Goal: Transaction & Acquisition: Book appointment/travel/reservation

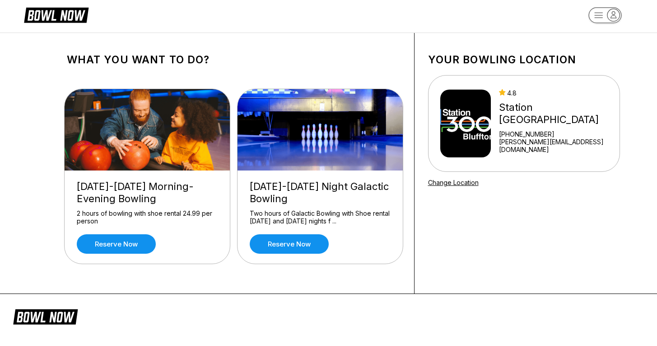
scroll to position [10, 0]
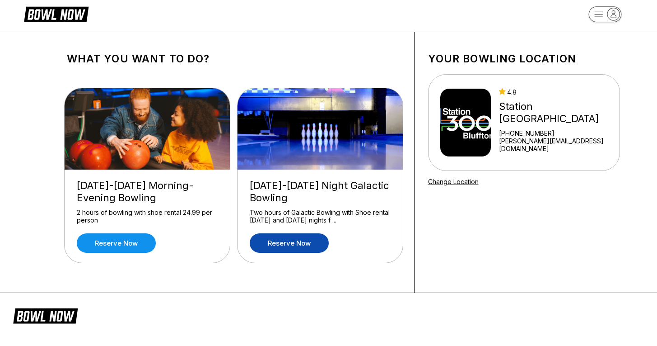
click at [287, 247] on link "Reserve now" at bounding box center [289, 242] width 79 height 19
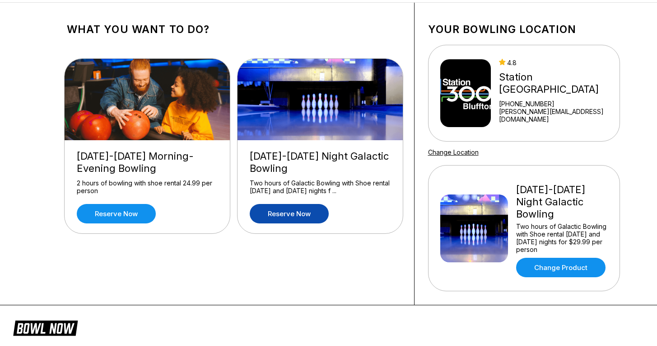
scroll to position [0, 0]
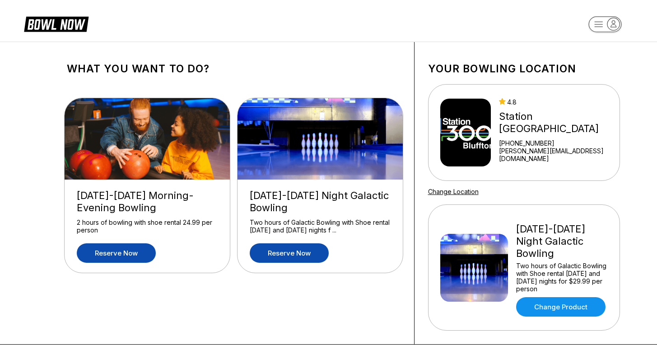
click at [108, 258] on link "Reserve now" at bounding box center [116, 252] width 79 height 19
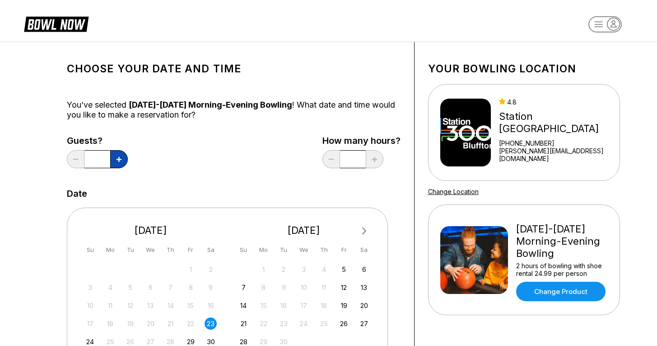
click at [120, 160] on icon at bounding box center [119, 159] width 5 height 5
type input "*"
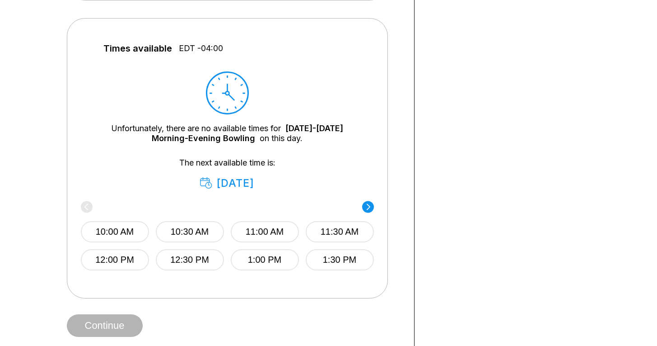
scroll to position [384, 0]
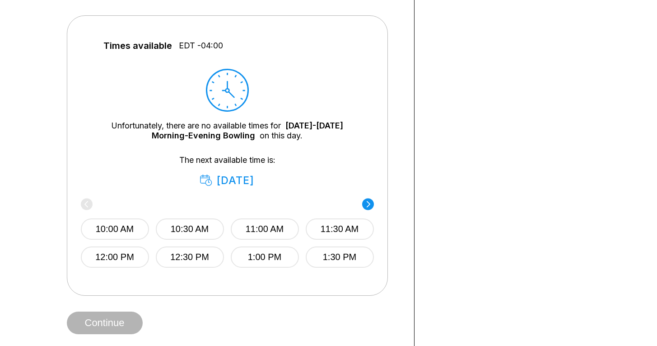
click at [367, 202] on icon at bounding box center [368, 204] width 4 height 6
click at [84, 205] on circle at bounding box center [87, 204] width 12 height 12
click at [84, 205] on div "10:00 AM 10:30 AM 11:00 AM 11:30 AM 12:00 PM 12:30 PM 1:00 PM 1:30 PM" at bounding box center [225, 233] width 293 height 67
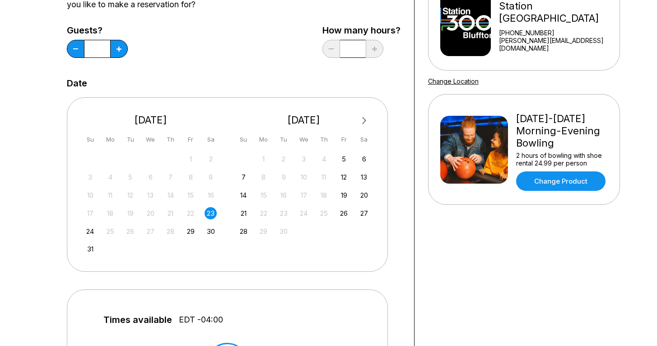
scroll to position [112, 0]
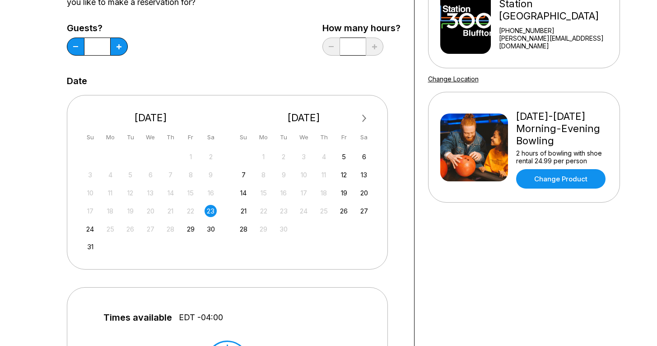
click at [216, 211] on div "23" at bounding box center [211, 211] width 12 height 12
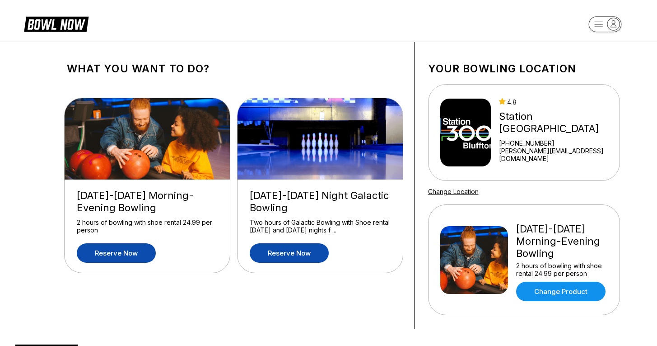
click at [278, 254] on link "Reserve now" at bounding box center [289, 252] width 79 height 19
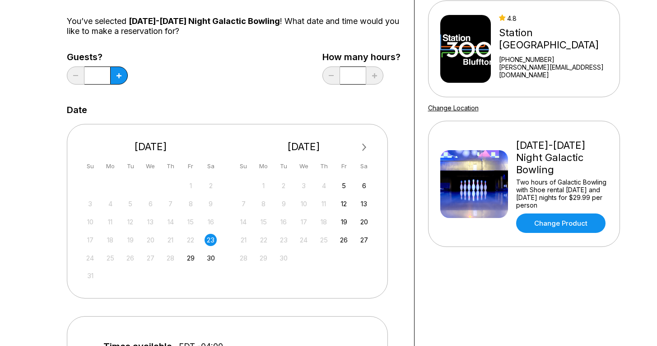
scroll to position [87, 0]
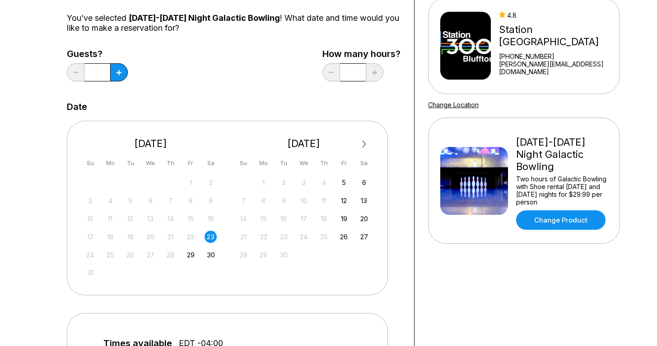
click at [211, 237] on div "23" at bounding box center [211, 236] width 12 height 12
click at [118, 77] on button at bounding box center [119, 72] width 18 height 18
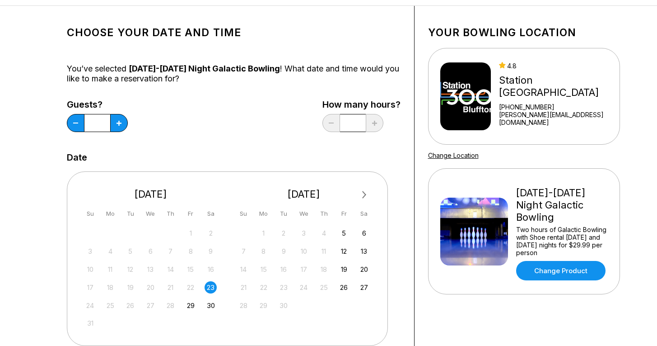
scroll to position [0, 0]
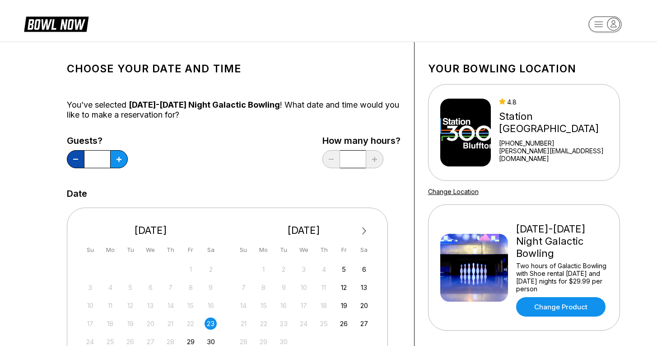
click at [73, 161] on button at bounding box center [76, 159] width 18 height 18
type input "*"
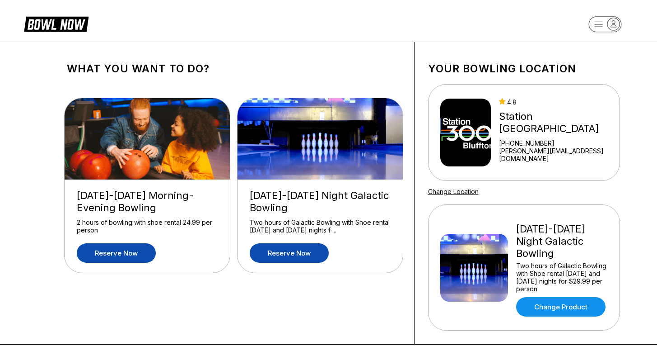
click at [118, 252] on link "Reserve now" at bounding box center [116, 252] width 79 height 19
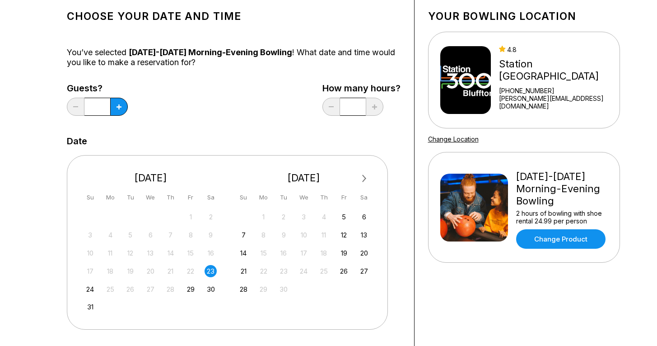
scroll to position [26, 0]
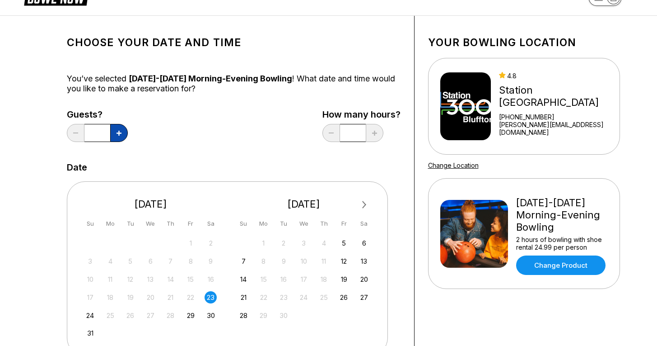
click at [122, 136] on button at bounding box center [119, 133] width 18 height 18
type input "*"
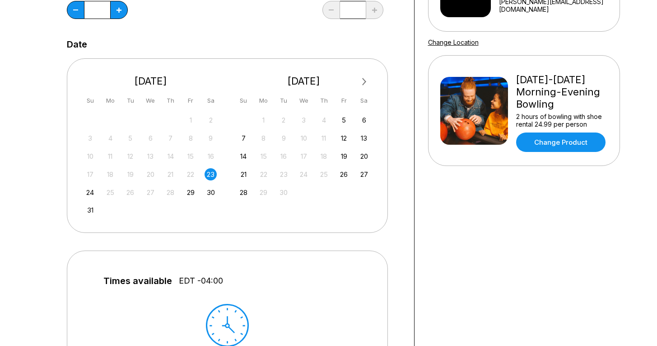
scroll to position [150, 0]
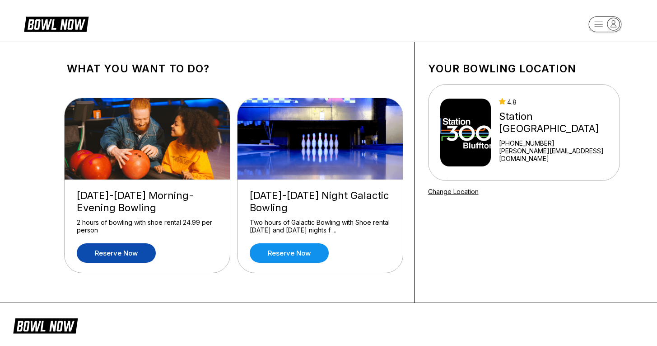
click at [136, 254] on link "Reserve now" at bounding box center [116, 252] width 79 height 19
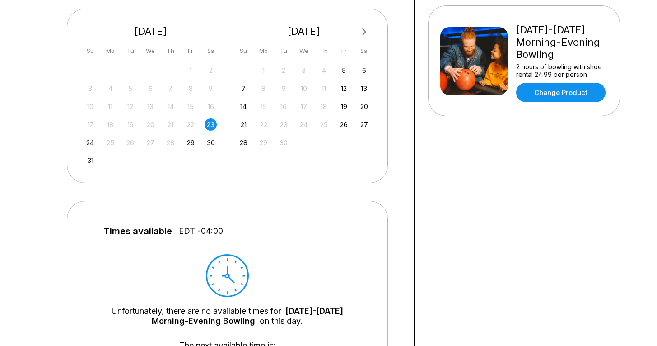
scroll to position [237, 0]
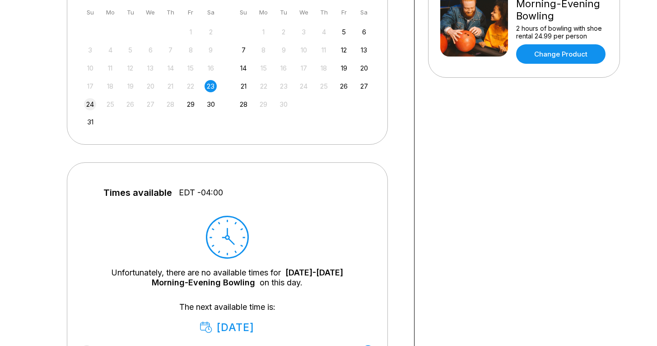
click at [89, 107] on div "24" at bounding box center [90, 104] width 12 height 12
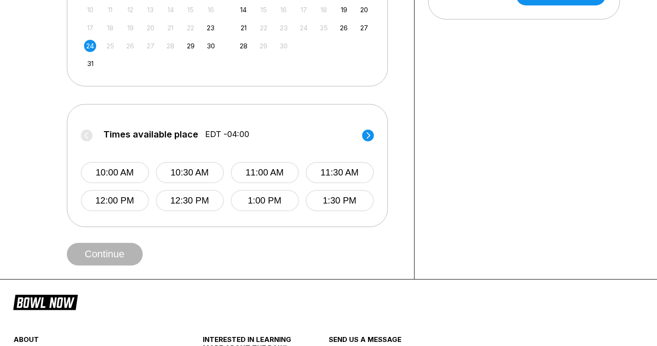
scroll to position [297, 0]
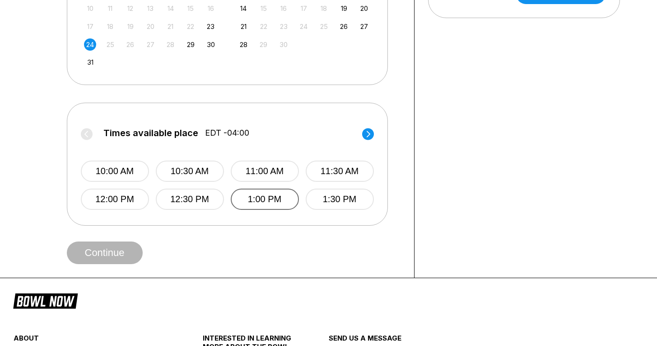
click at [269, 202] on button "1:00 PM" at bounding box center [265, 198] width 68 height 21
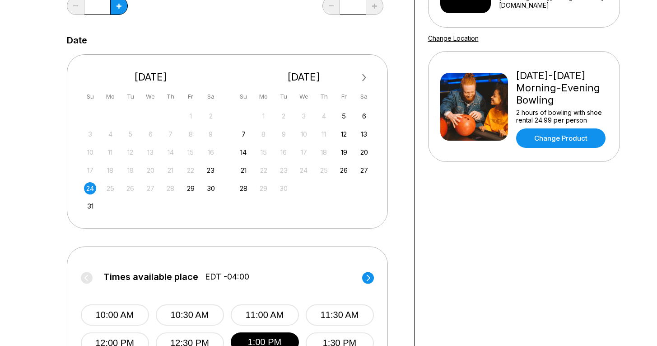
scroll to position [0, 0]
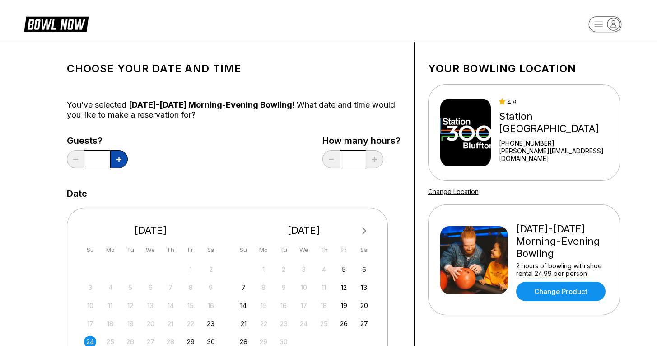
click at [124, 158] on button at bounding box center [119, 159] width 18 height 18
type input "*"
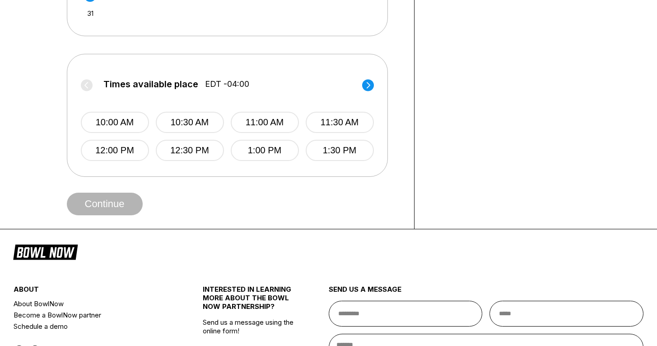
scroll to position [356, 0]
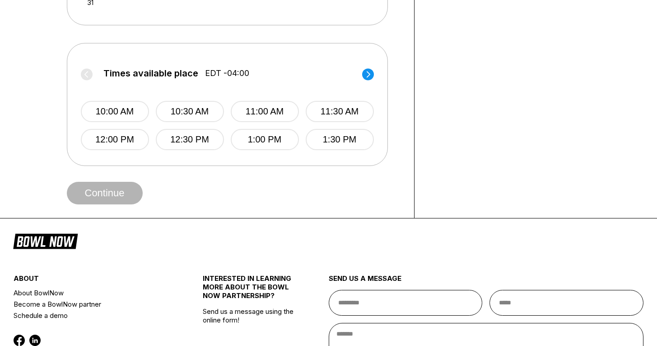
click at [115, 197] on span "Continue" at bounding box center [105, 193] width 76 height 9
click at [269, 140] on button "1:00 PM" at bounding box center [265, 139] width 68 height 21
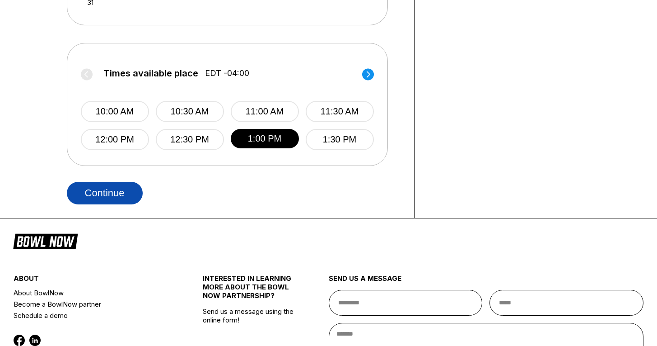
click at [114, 193] on button "Continue" at bounding box center [105, 193] width 76 height 23
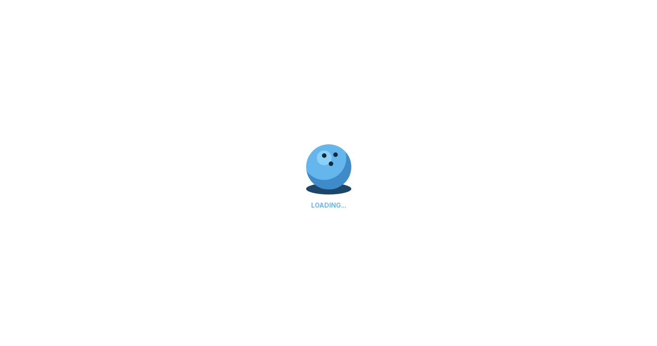
select select "**"
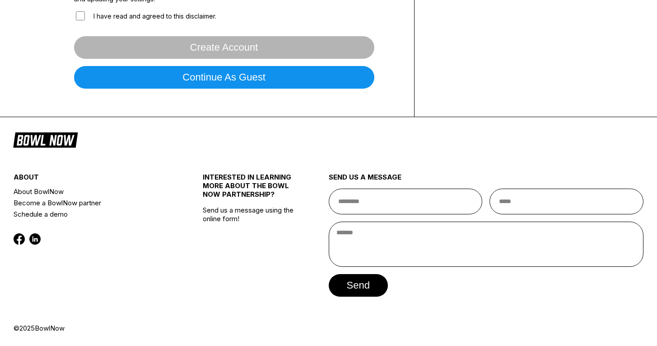
scroll to position [0, 0]
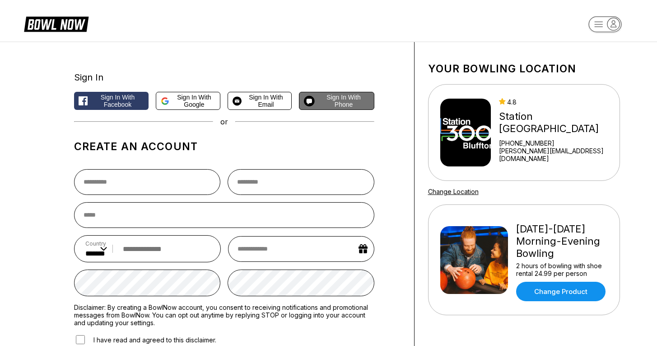
click at [349, 105] on span "Sign in with Phone" at bounding box center [344, 101] width 51 height 14
select select "**"
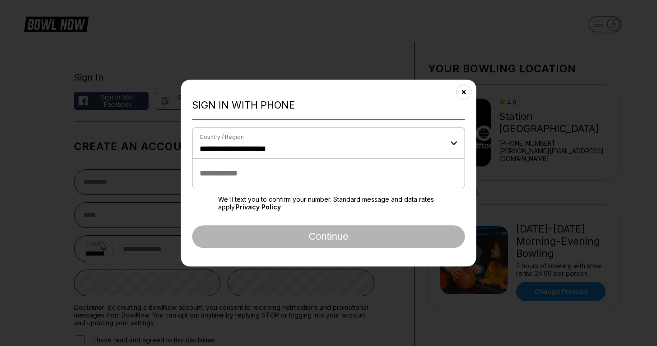
click at [268, 179] on input "tel" at bounding box center [328, 173] width 273 height 29
type input "**********"
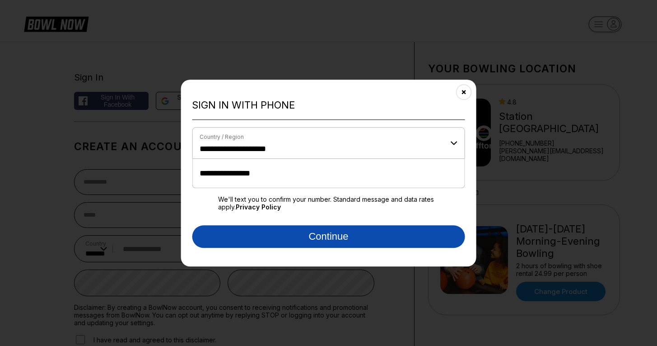
click at [312, 241] on button "Continue" at bounding box center [328, 236] width 273 height 23
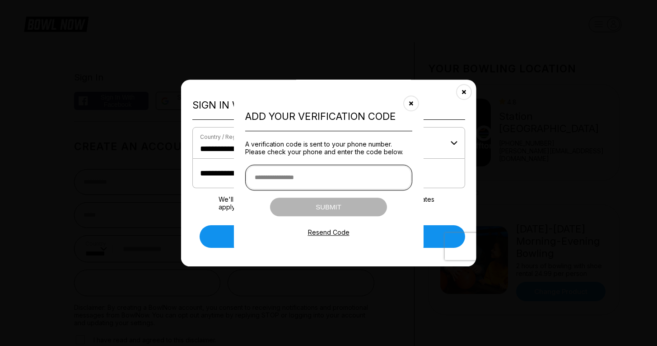
click at [352, 178] on input "text" at bounding box center [328, 177] width 167 height 26
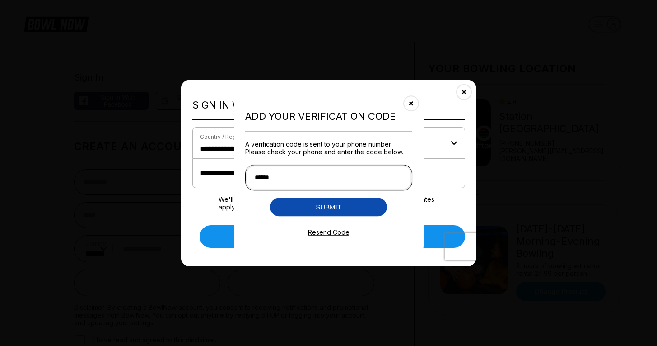
type input "******"
click at [352, 209] on button "Submit" at bounding box center [328, 206] width 117 height 19
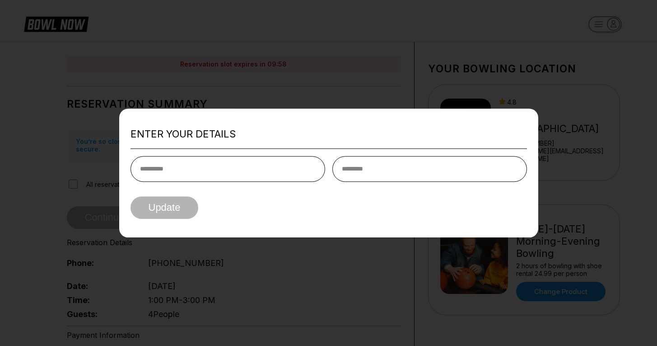
click at [273, 175] on input "text" at bounding box center [228, 169] width 195 height 26
type input "******"
click at [390, 174] on input "text" at bounding box center [430, 169] width 195 height 26
type input "*******"
click at [171, 211] on button "Update" at bounding box center [165, 207] width 68 height 23
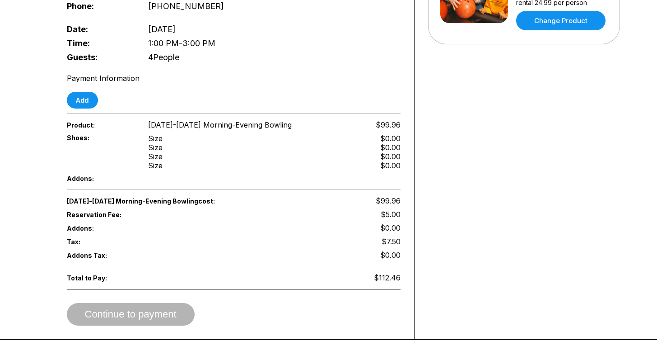
scroll to position [274, 0]
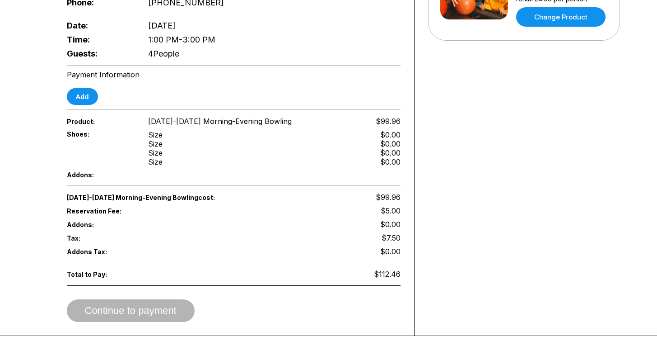
click at [156, 131] on div "Size" at bounding box center [155, 134] width 14 height 9
click at [88, 92] on button "Add" at bounding box center [82, 96] width 31 height 17
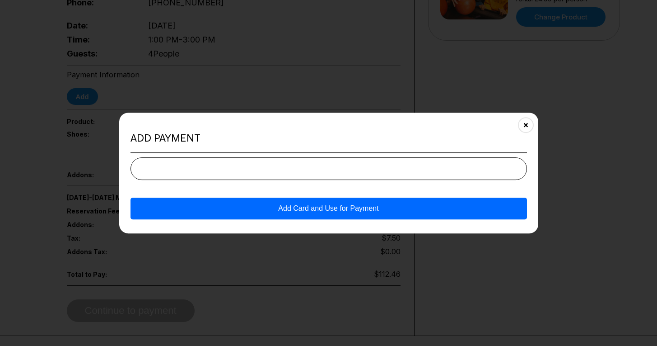
click at [352, 208] on button "Add Card and Use for Payment" at bounding box center [329, 208] width 397 height 22
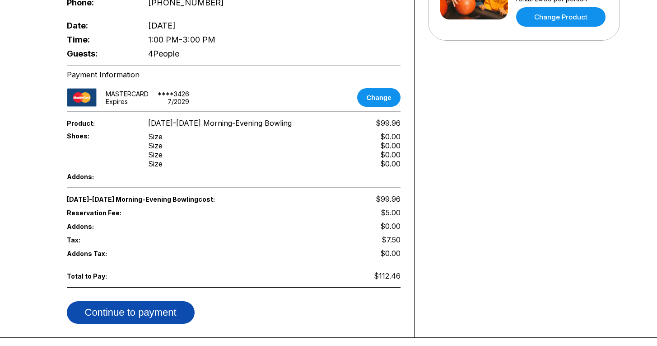
click at [168, 307] on button "Continue to payment" at bounding box center [131, 312] width 128 height 23
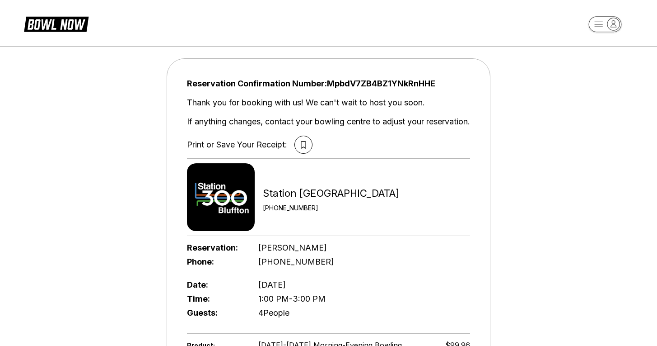
scroll to position [2, 0]
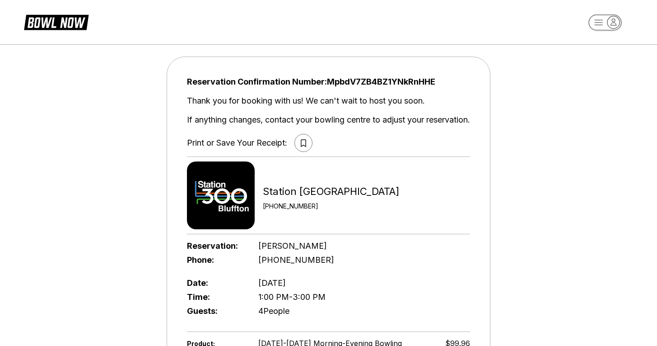
click at [303, 144] on icon at bounding box center [303, 143] width 5 height 8
click at [100, 105] on div "Reservation Confirmation Number: MpbdV7ZB4BZ1YNkRnHHE Thank you for booking wit…" at bounding box center [328, 269] width 657 height 458
